Goal: Transaction & Acquisition: Download file/media

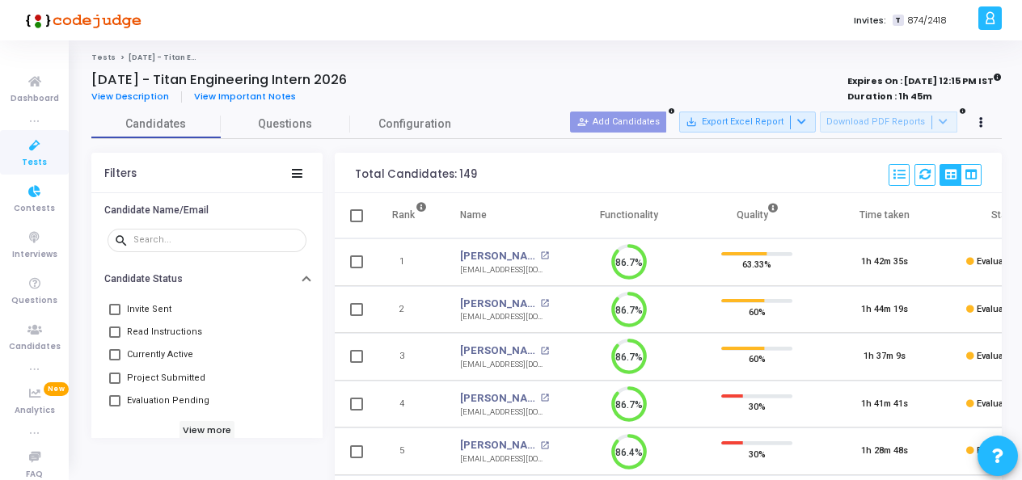
click at [25, 157] on span "Tests" at bounding box center [34, 163] width 25 height 14
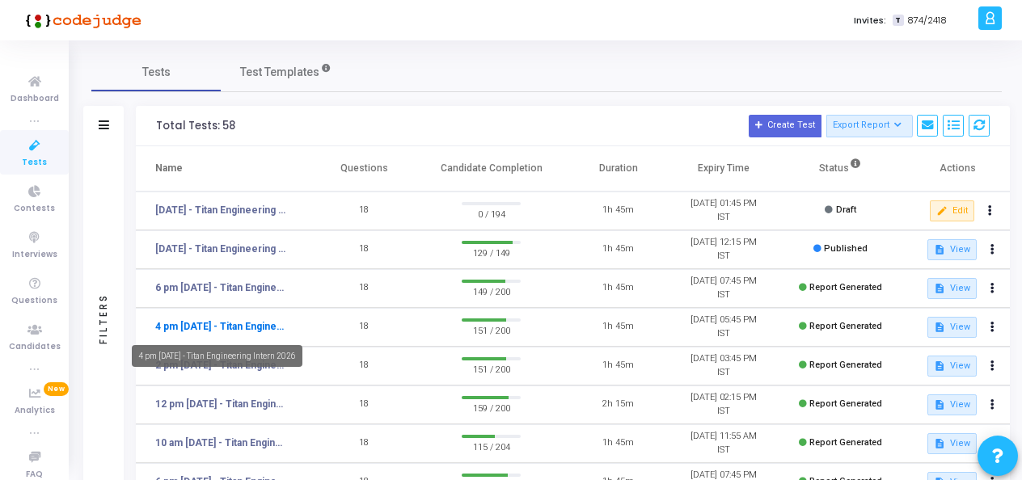
click at [215, 327] on link "4 pm [DATE] - Titan Engineering Intern 2026" at bounding box center [221, 326] width 133 height 15
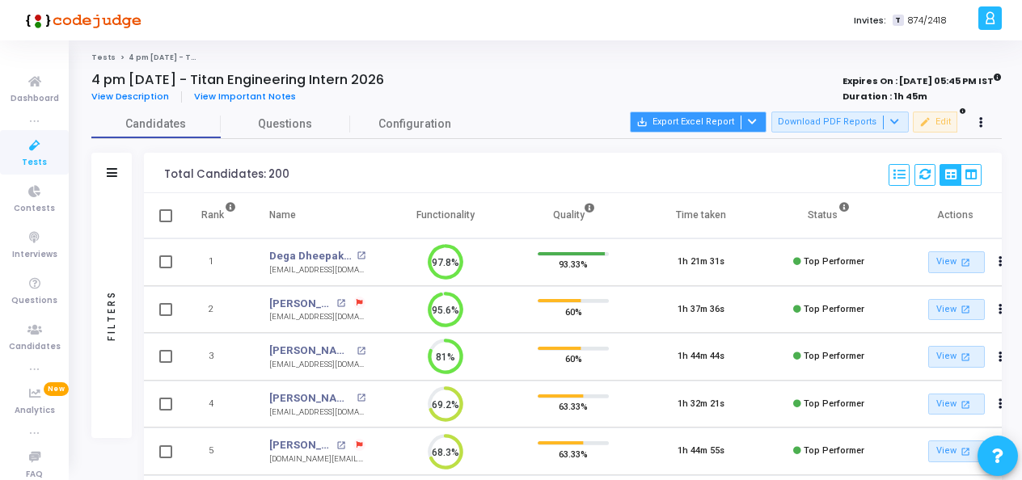
click at [757, 123] on icon at bounding box center [752, 121] width 9 height 9
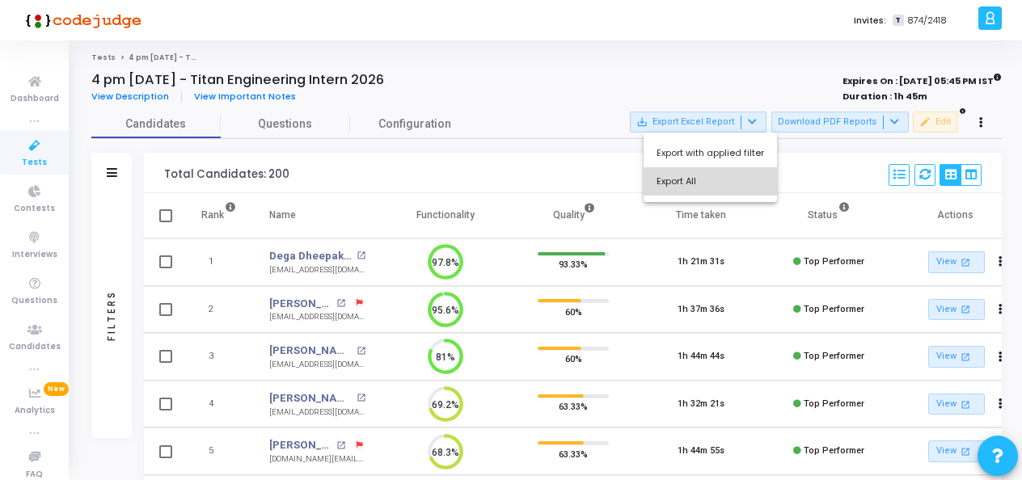
click at [727, 168] on button "Export All" at bounding box center [709, 181] width 133 height 28
